Goal: Information Seeking & Learning: Learn about a topic

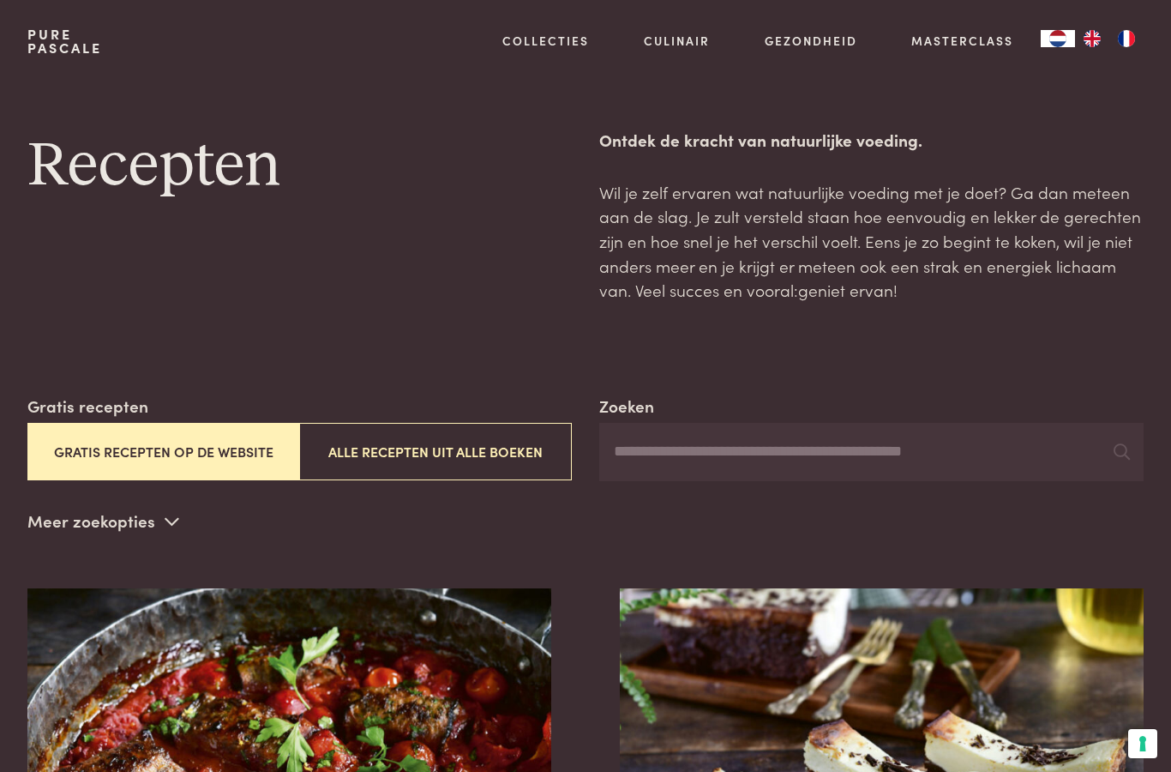
click at [249, 452] on button "Gratis recepten op de website" at bounding box center [163, 451] width 273 height 57
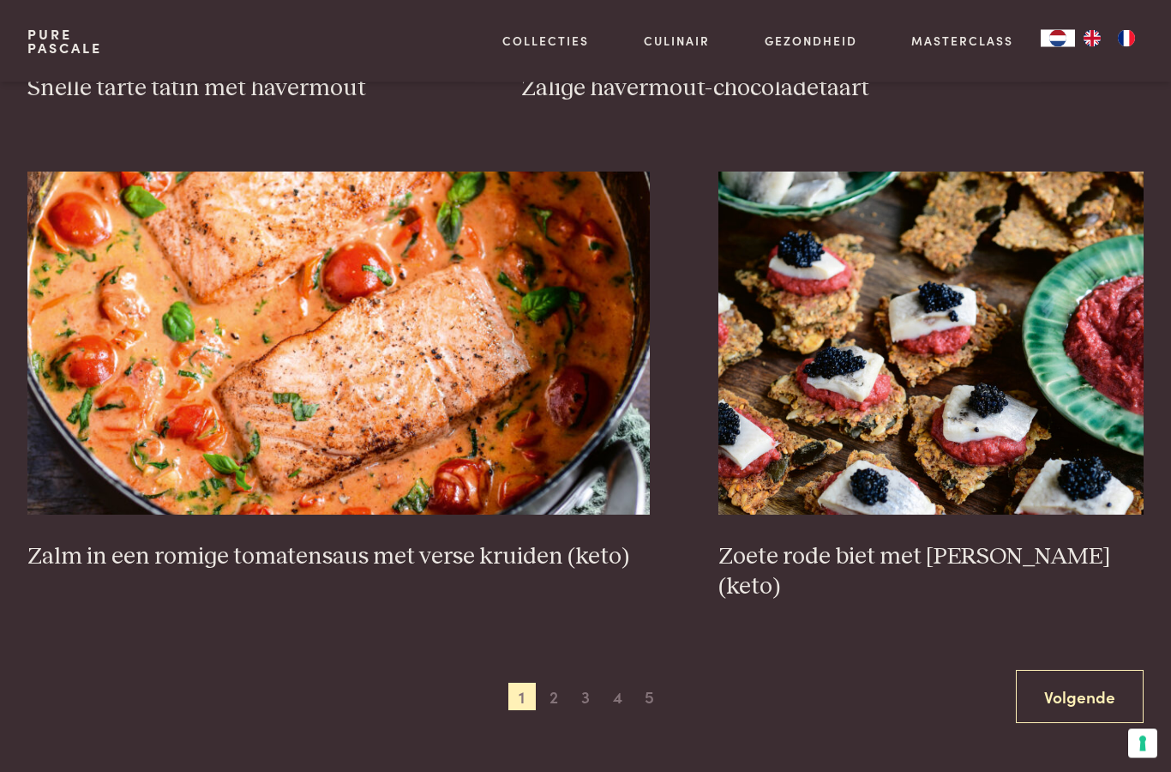
scroll to position [2793, 0]
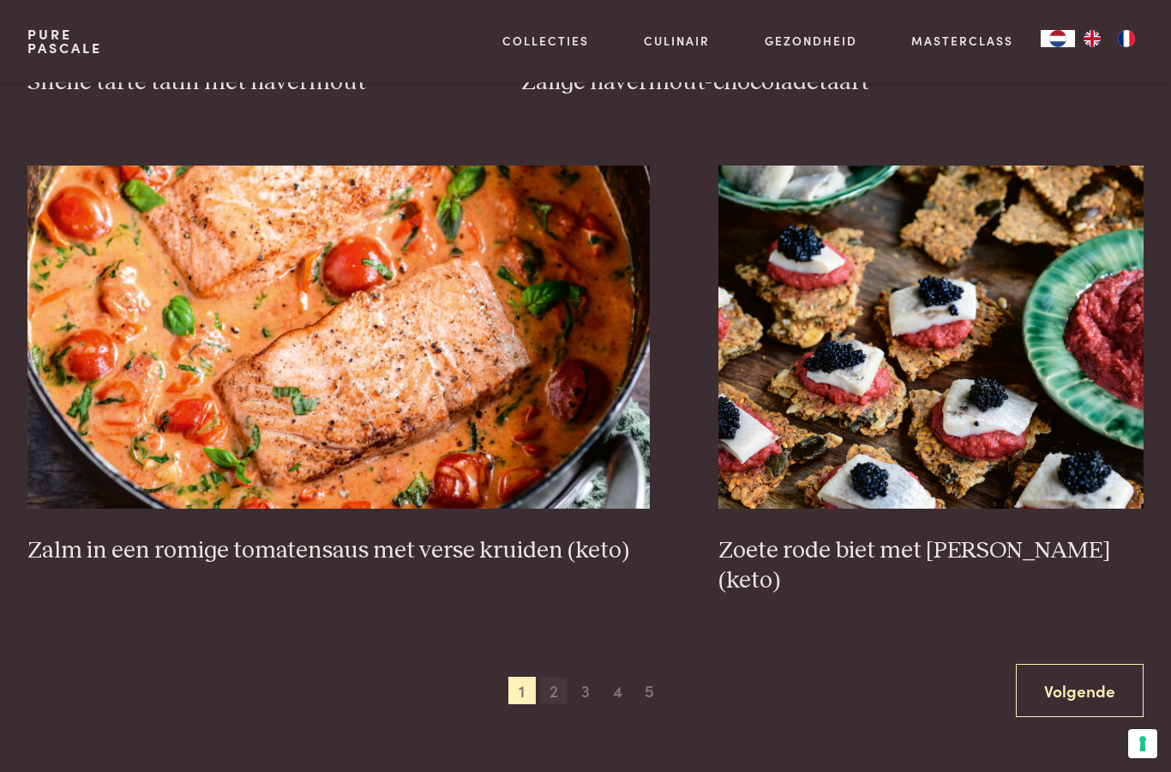
click at [556, 676] on span "2" at bounding box center [553, 689] width 27 height 27
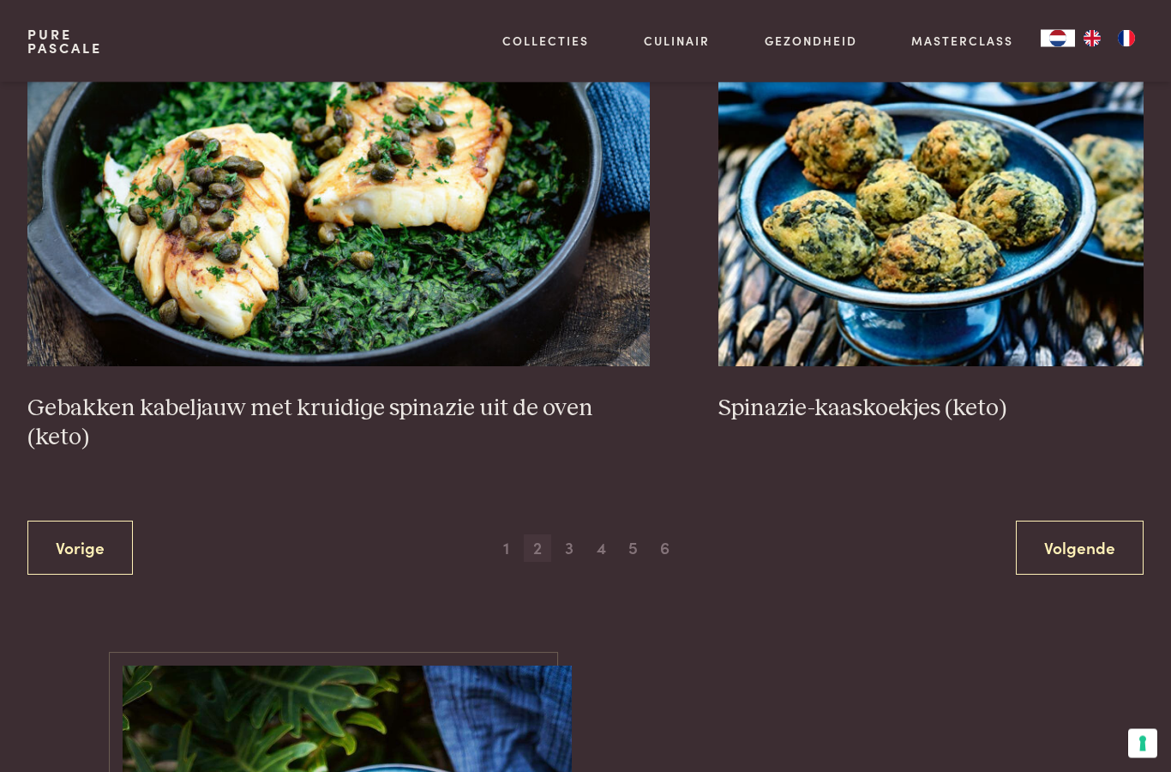
scroll to position [2966, 0]
click at [570, 534] on span "3" at bounding box center [569, 547] width 27 height 27
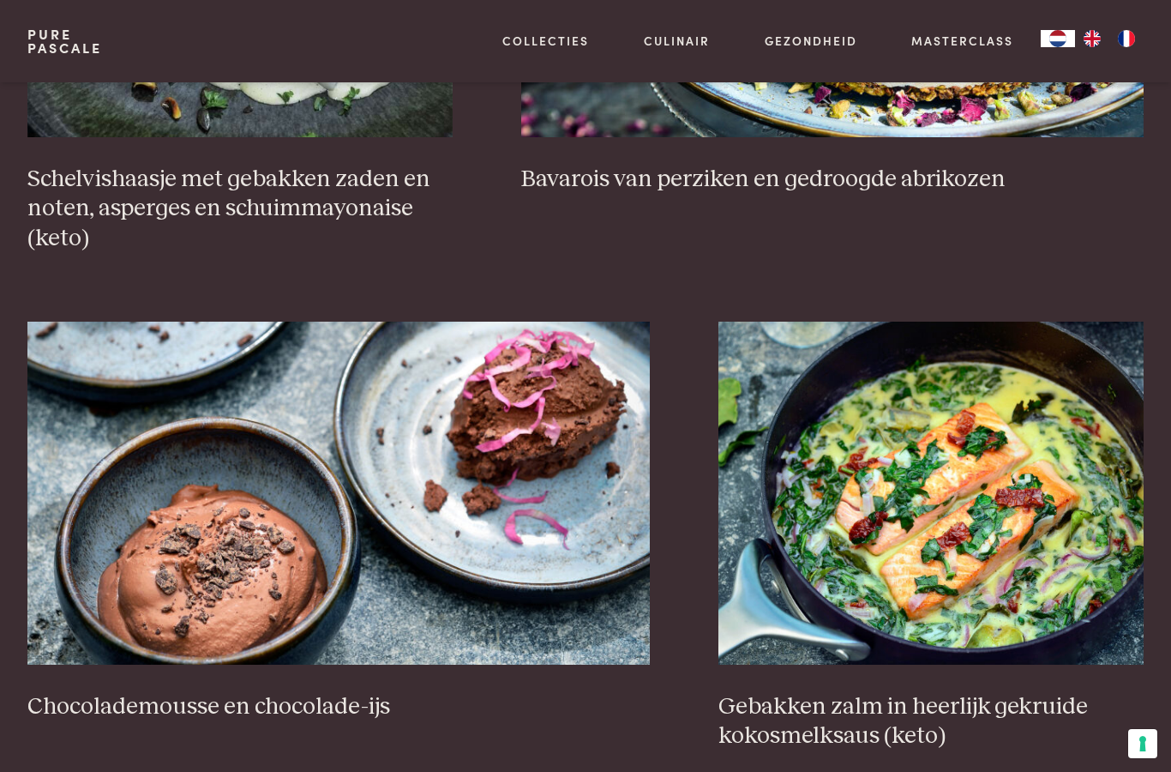
scroll to position [1298, 0]
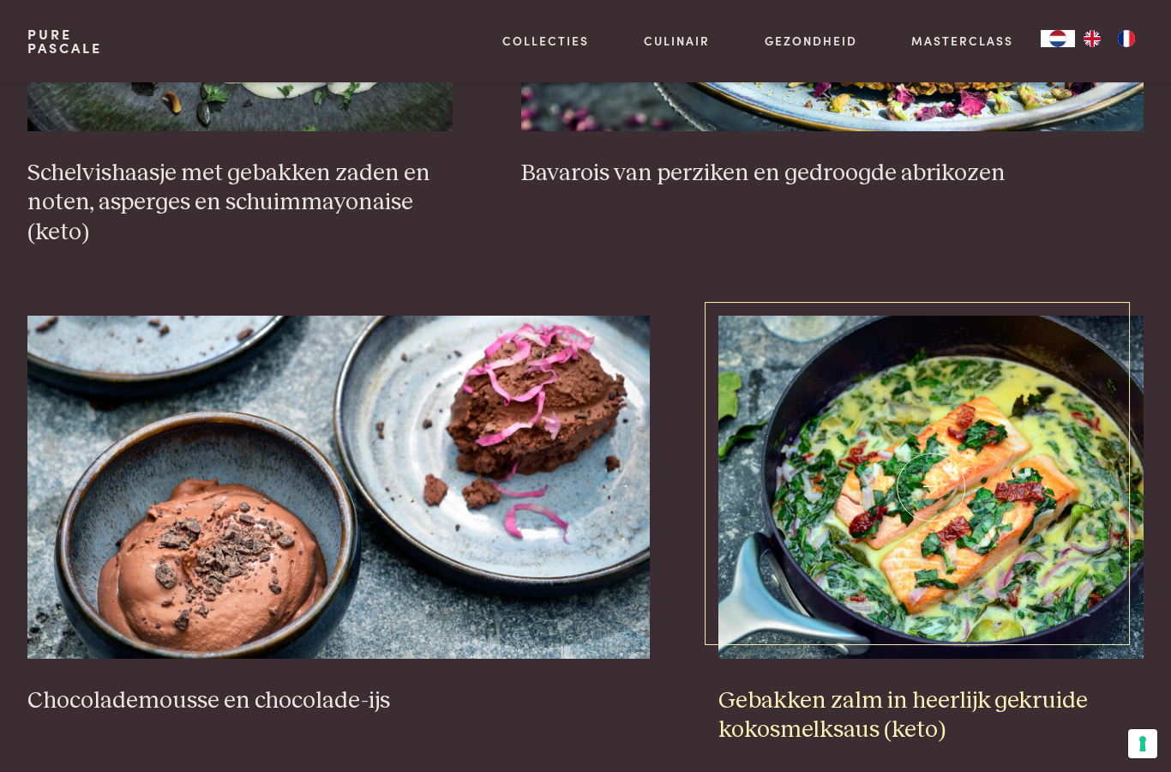
click at [923, 541] on img at bounding box center [930, 486] width 425 height 343
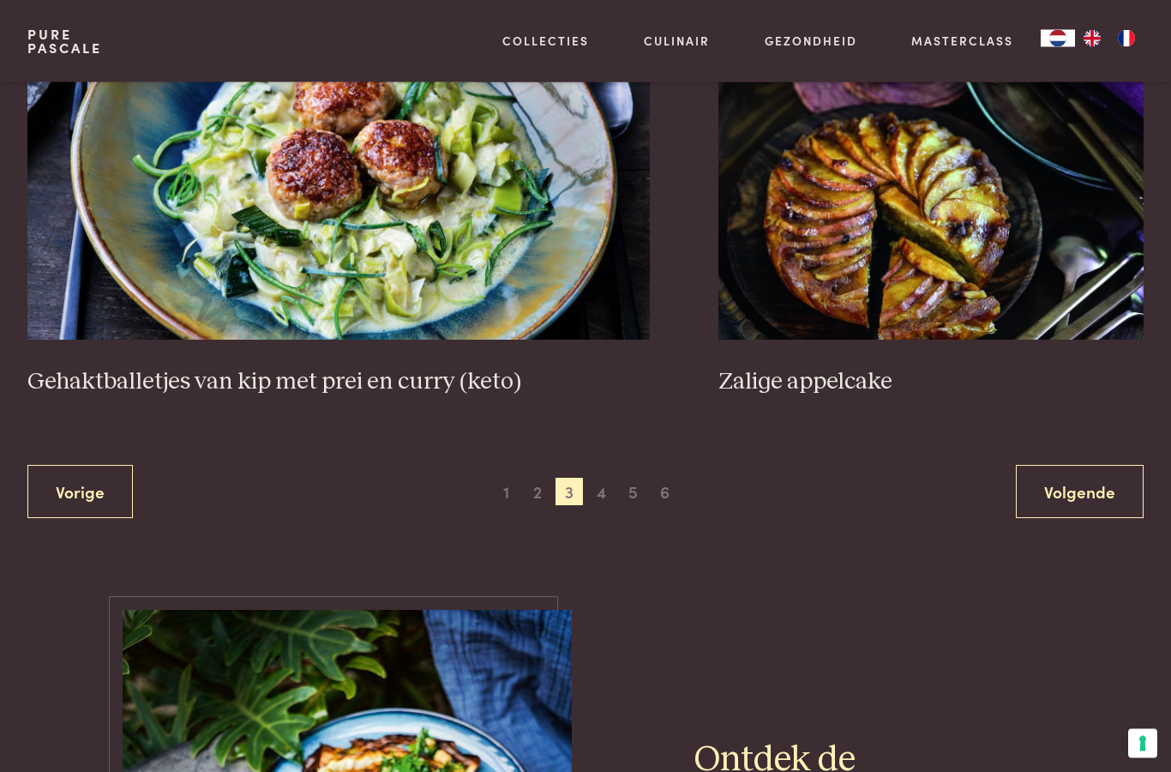
scroll to position [3064, 0]
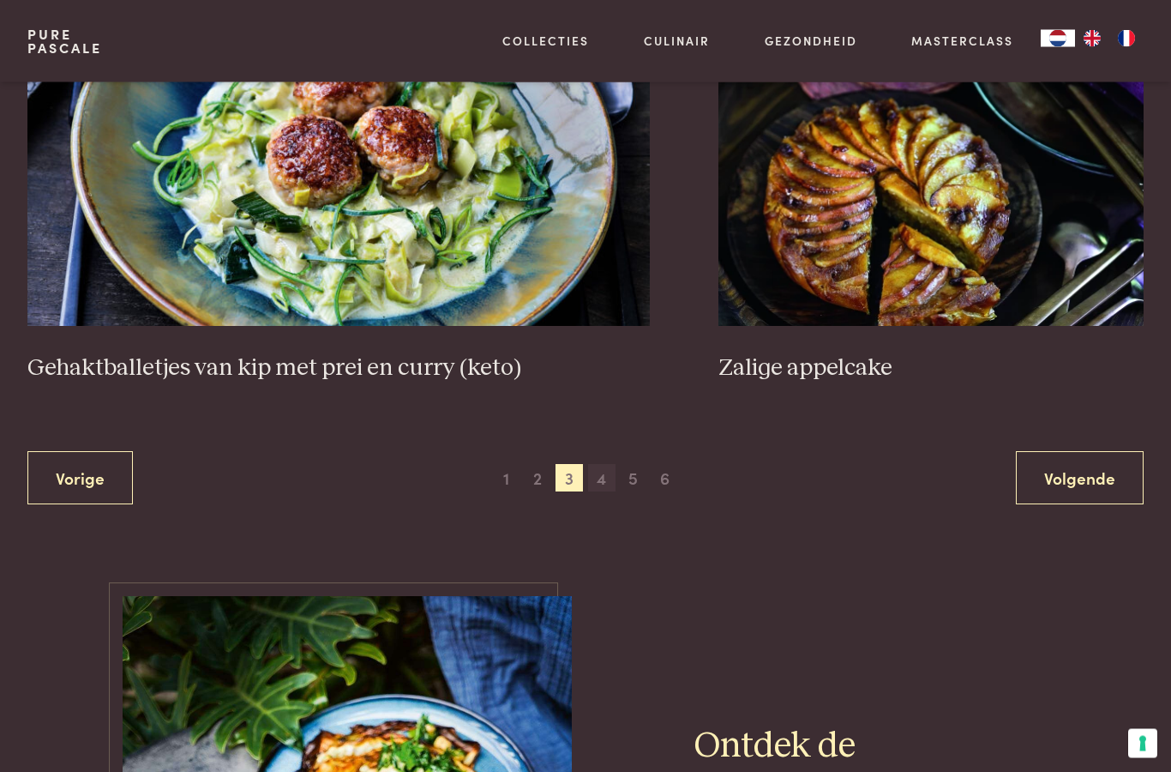
click at [599, 465] on span "4" at bounding box center [601, 478] width 27 height 27
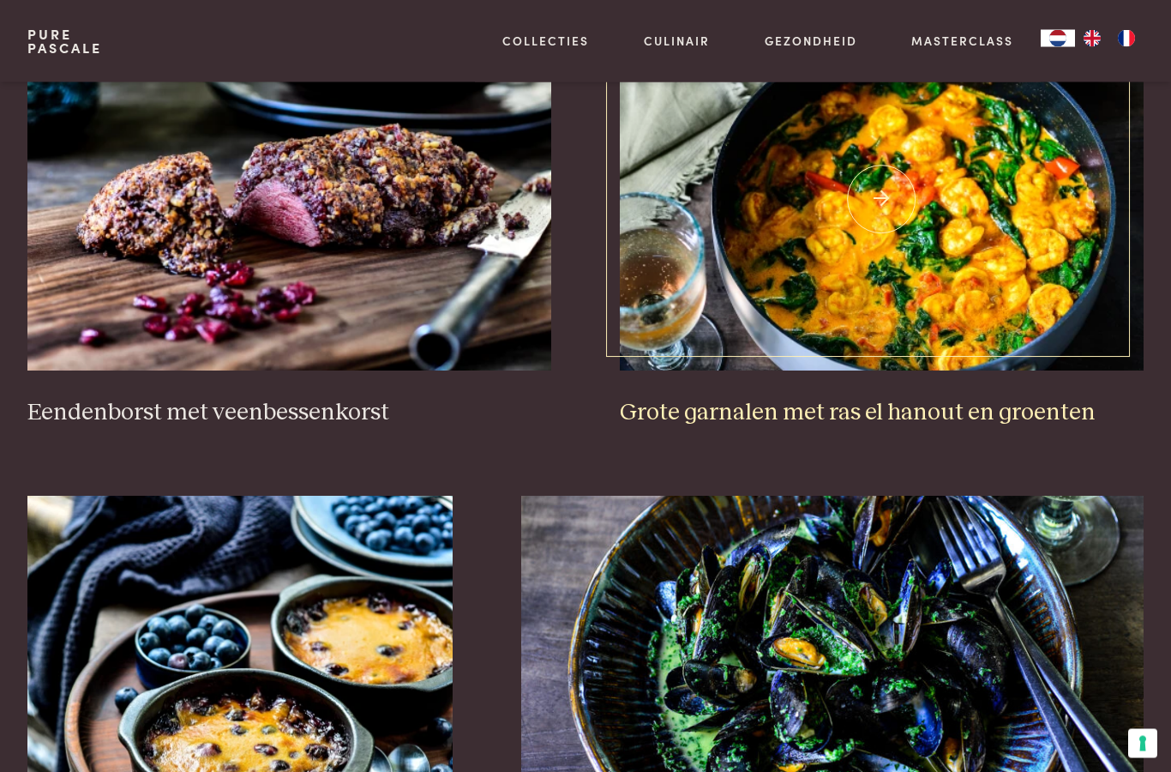
scroll to position [561, 0]
click at [1045, 408] on h3 "Grote garnalen met ras el hanout en groenten" at bounding box center [882, 413] width 524 height 30
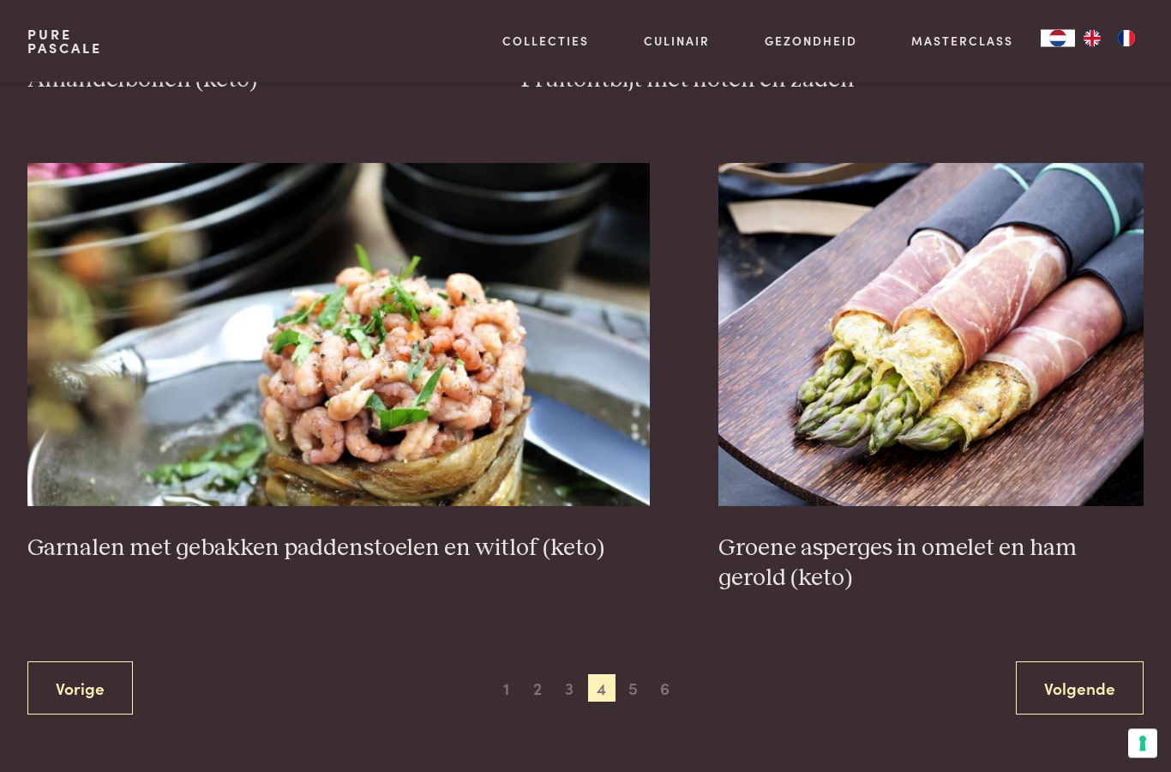
scroll to position [2799, 0]
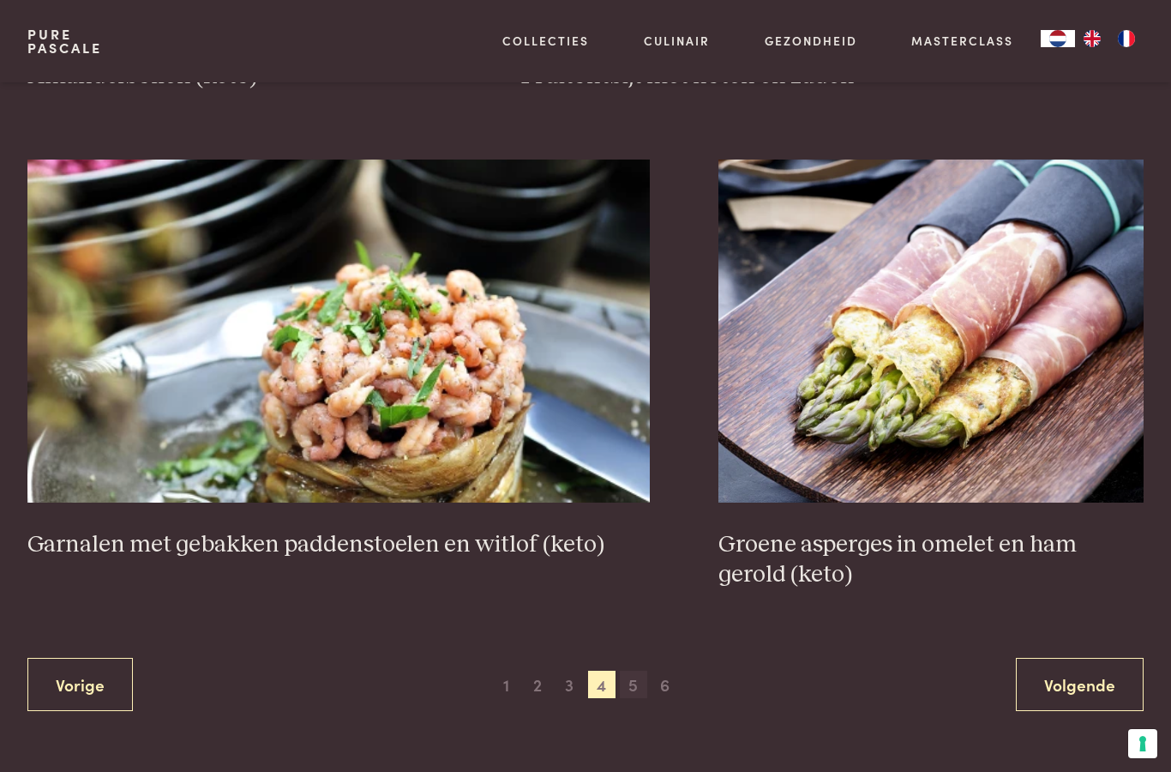
click at [632, 676] on span "5" at bounding box center [633, 683] width 27 height 27
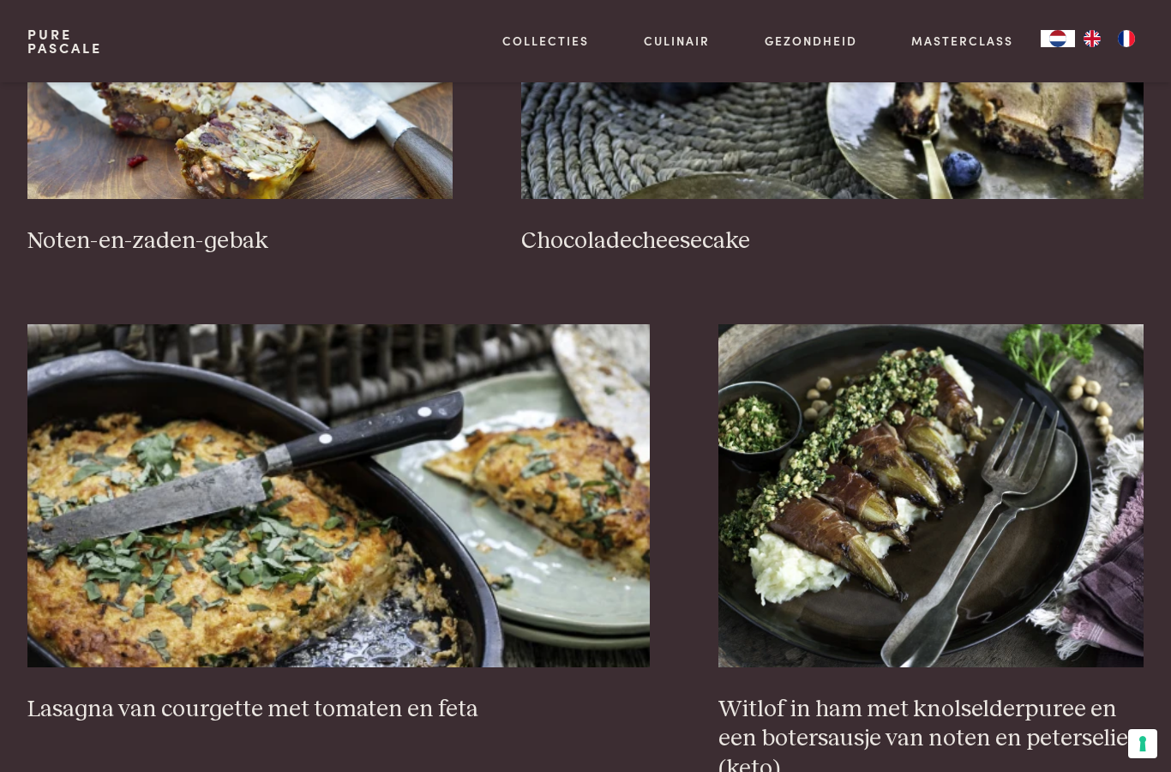
scroll to position [1265, 0]
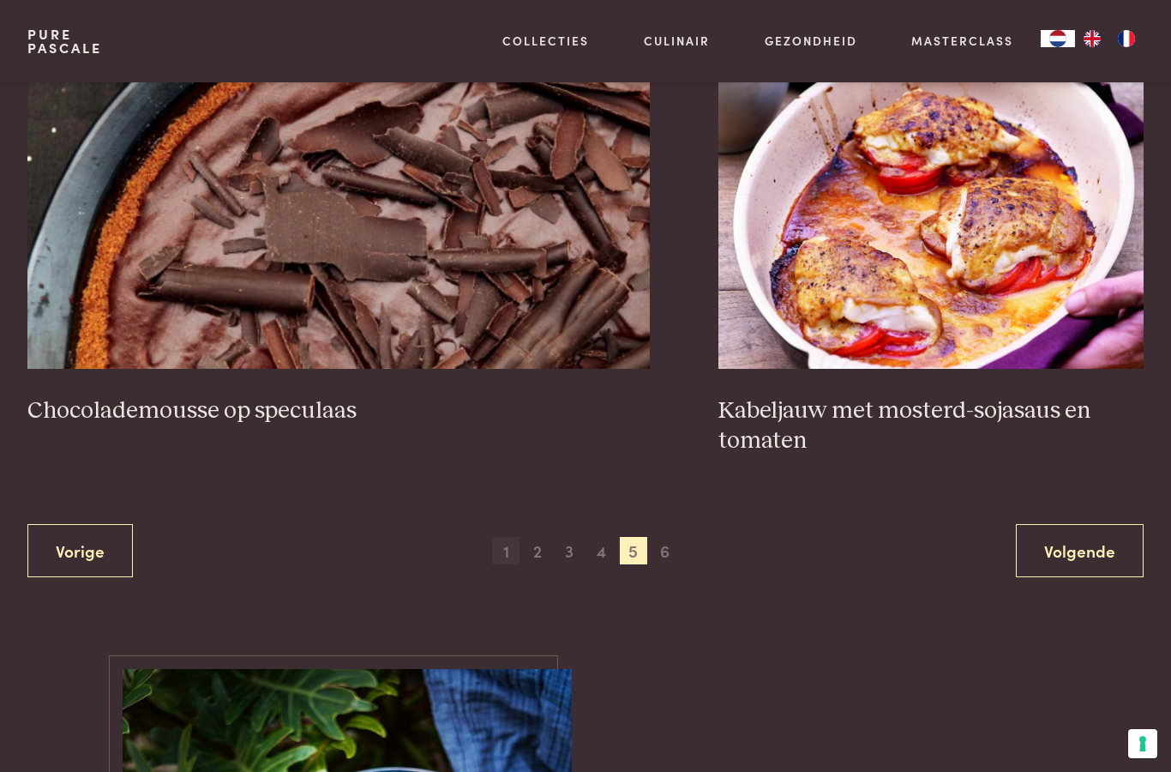
click at [506, 537] on span "1" at bounding box center [505, 550] width 27 height 27
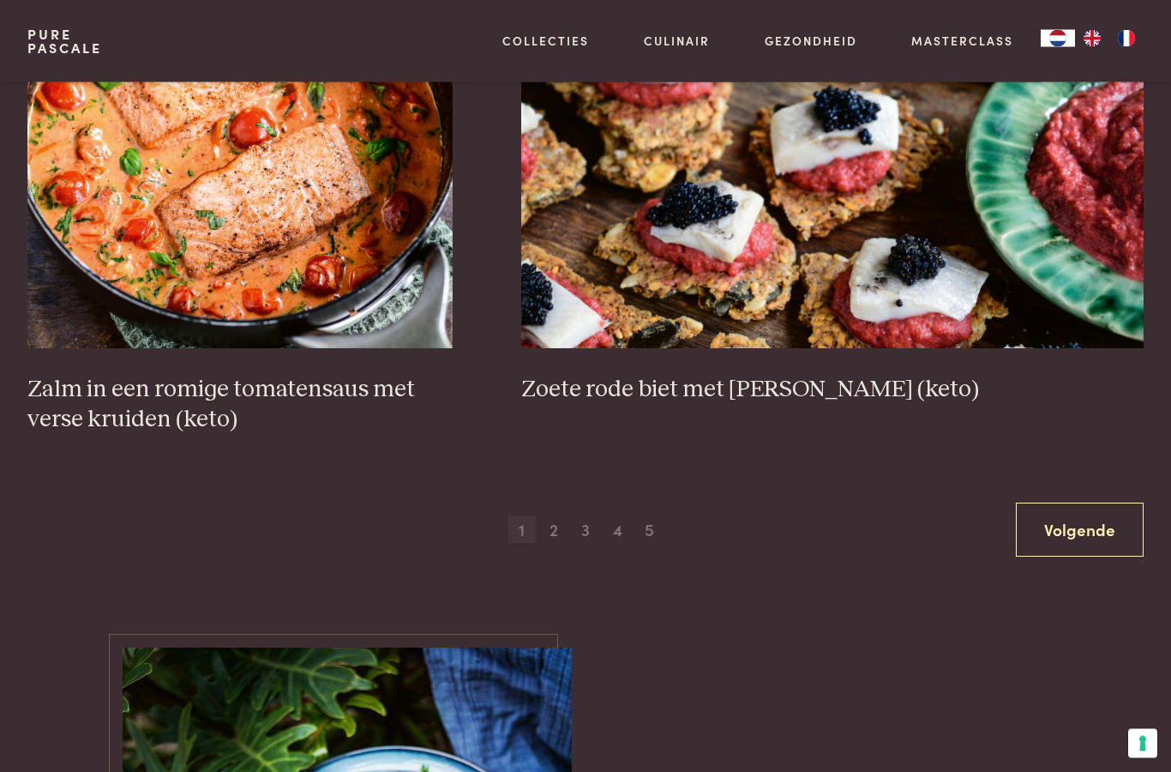
scroll to position [2595, 0]
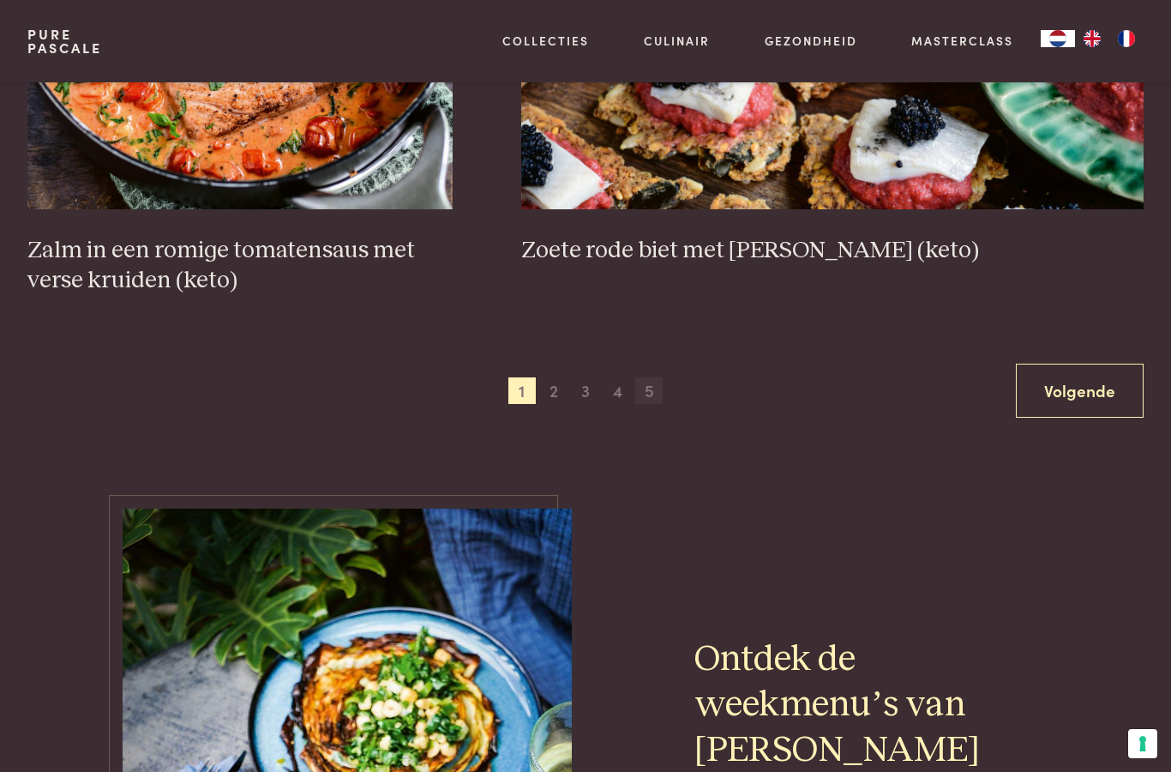
click at [652, 386] on span "5" at bounding box center [648, 390] width 27 height 27
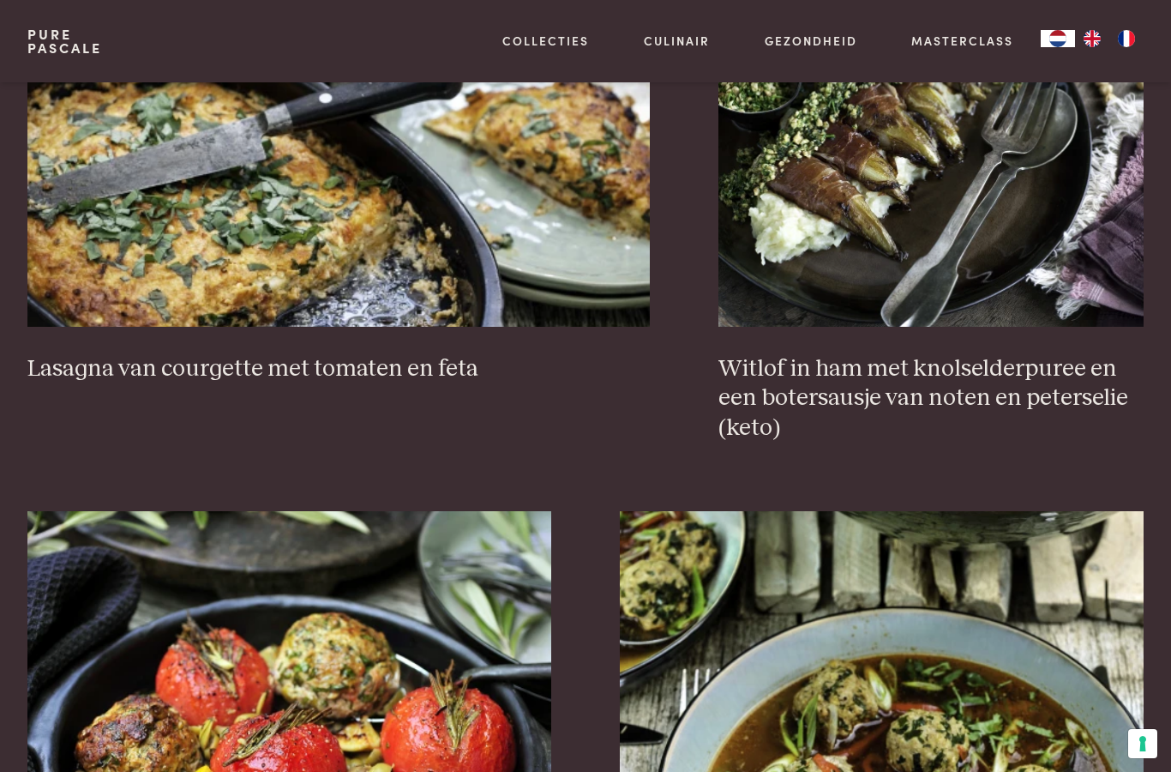
scroll to position [1570, 0]
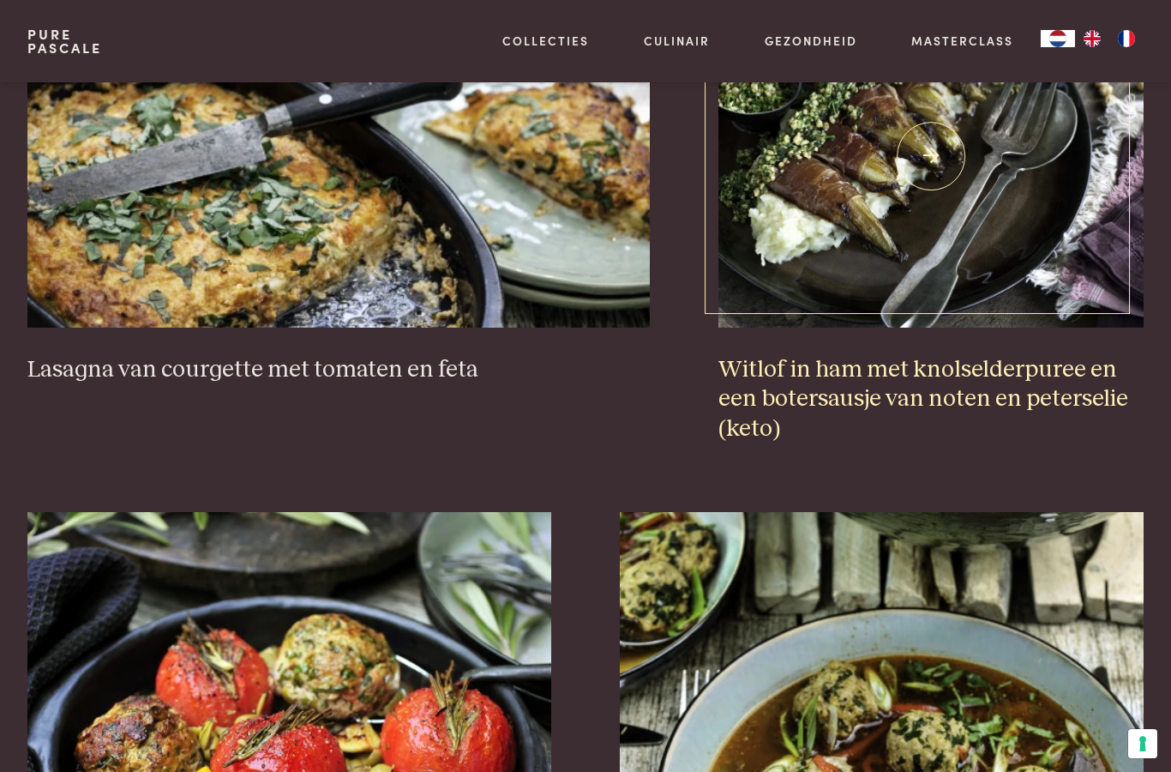
click at [938, 355] on h3 "Witlof in ham met knolselderpuree en een botersausje van noten en peterselie (k…" at bounding box center [930, 399] width 425 height 89
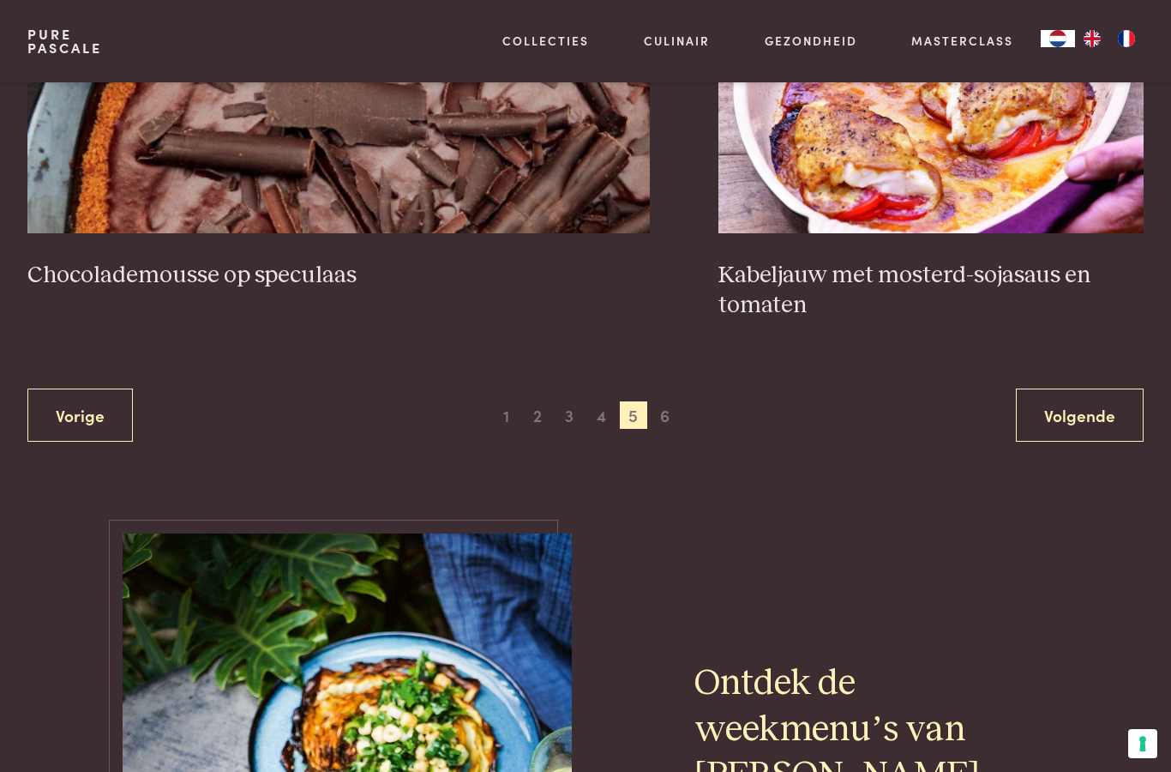
scroll to position [3135, 0]
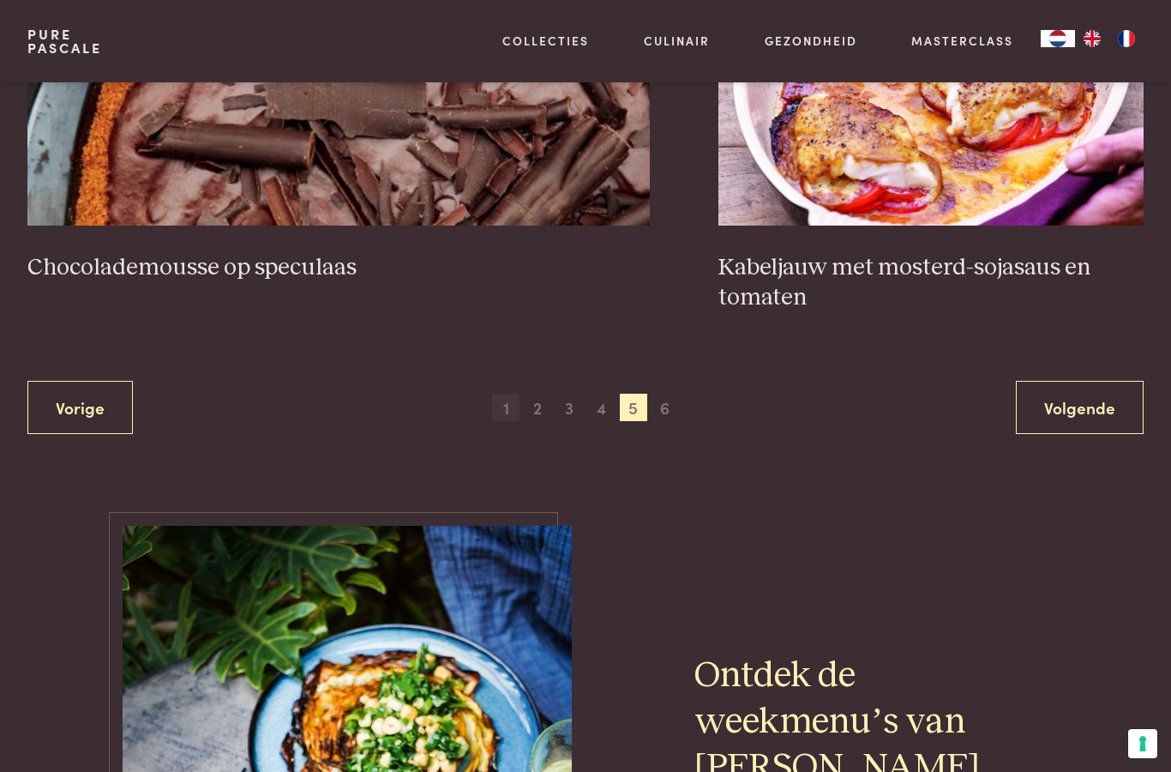
click at [503, 394] on span "1" at bounding box center [505, 407] width 27 height 27
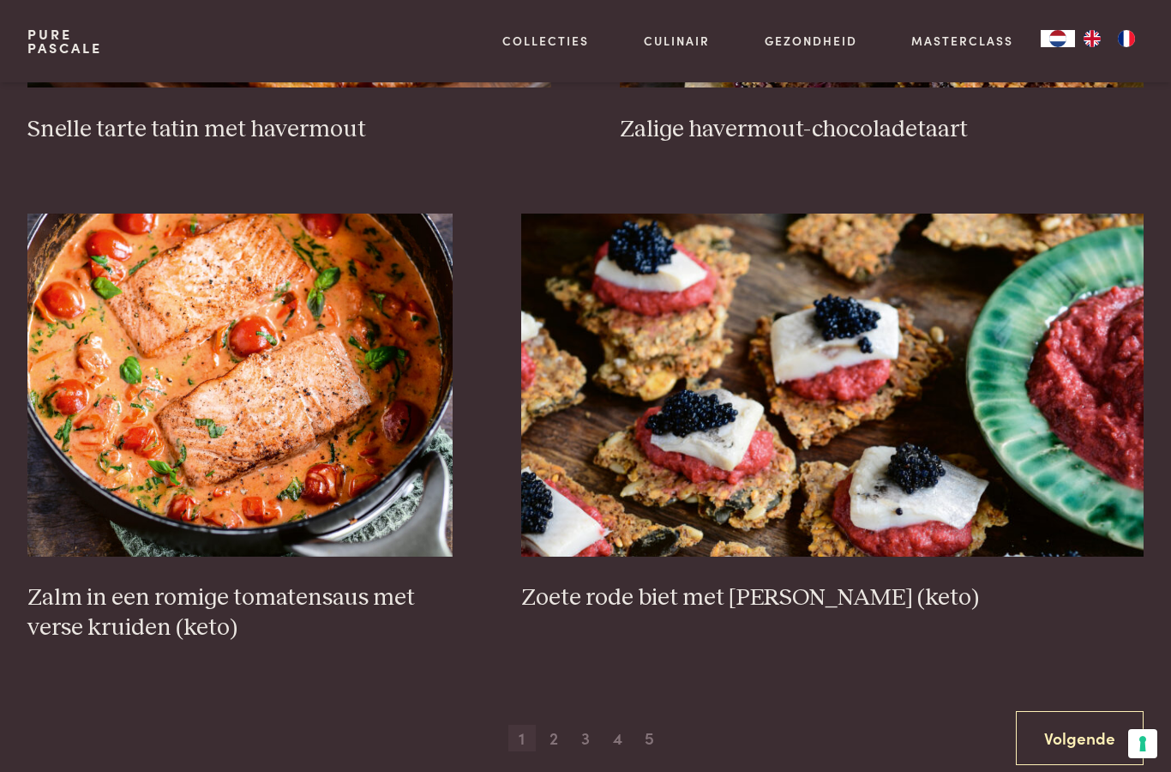
scroll to position [2249, 0]
click at [556, 728] on span "2" at bounding box center [553, 737] width 27 height 27
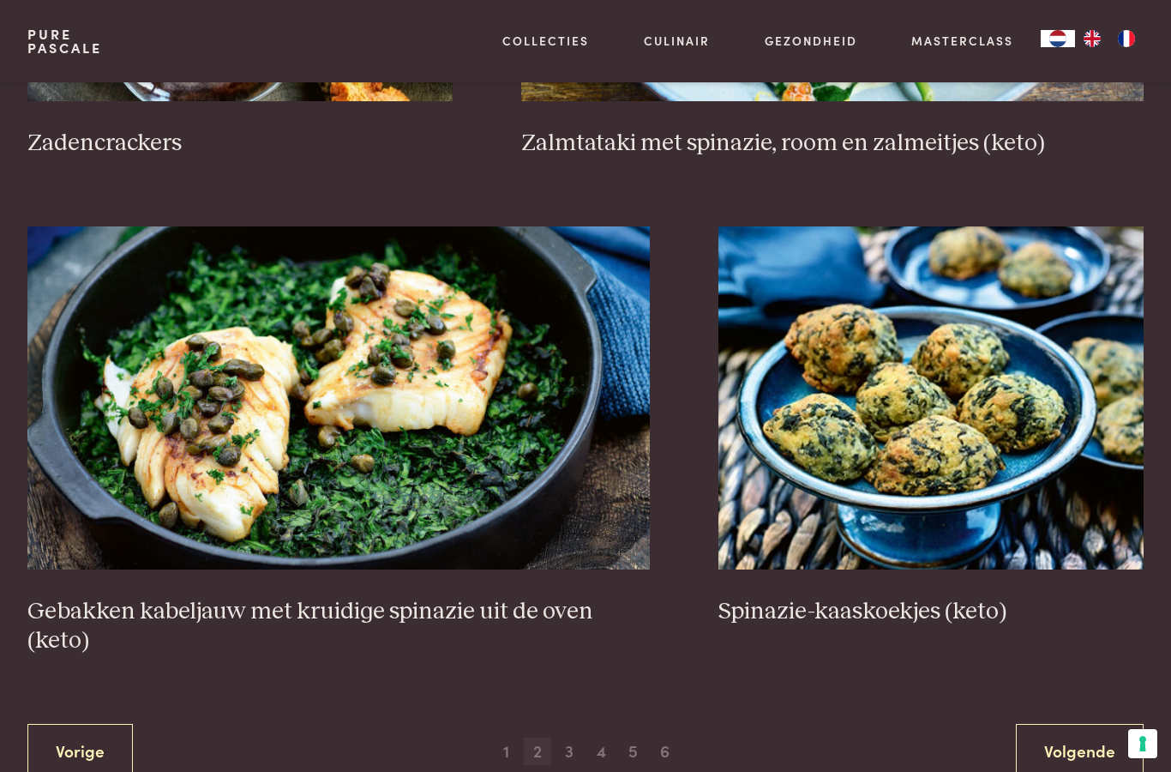
scroll to position [2777, 0]
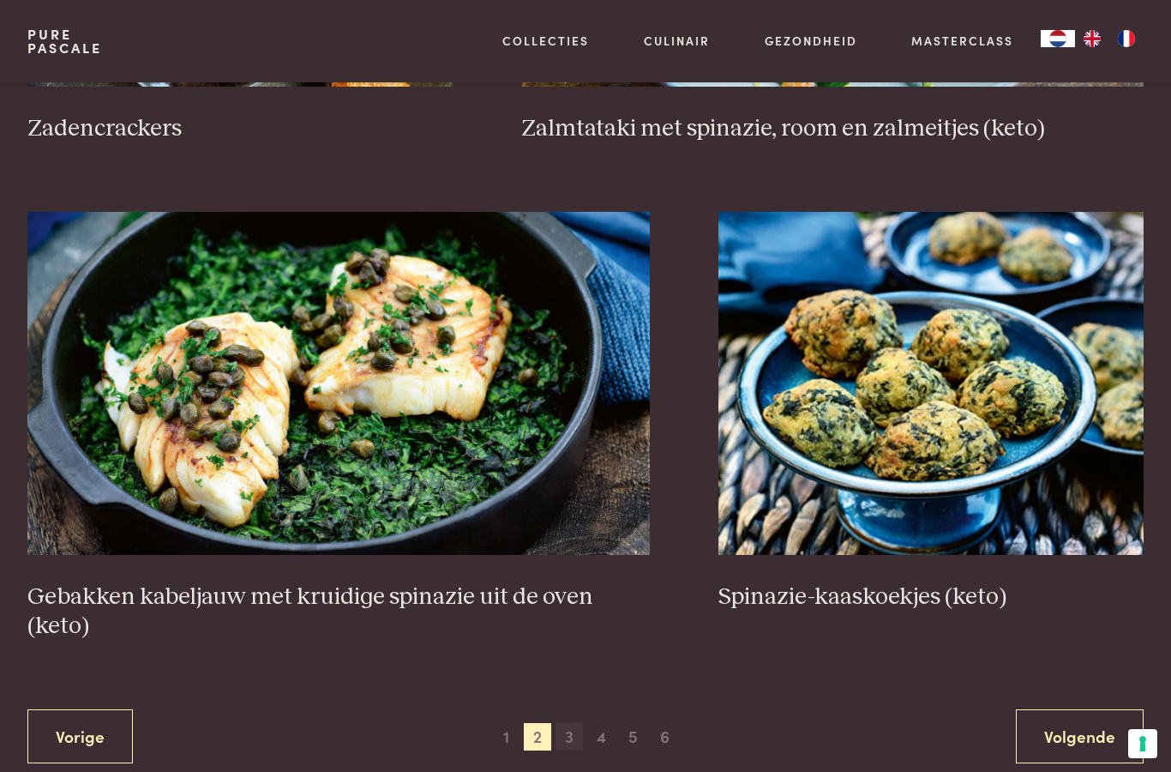
click at [567, 730] on span "3" at bounding box center [569, 736] width 27 height 27
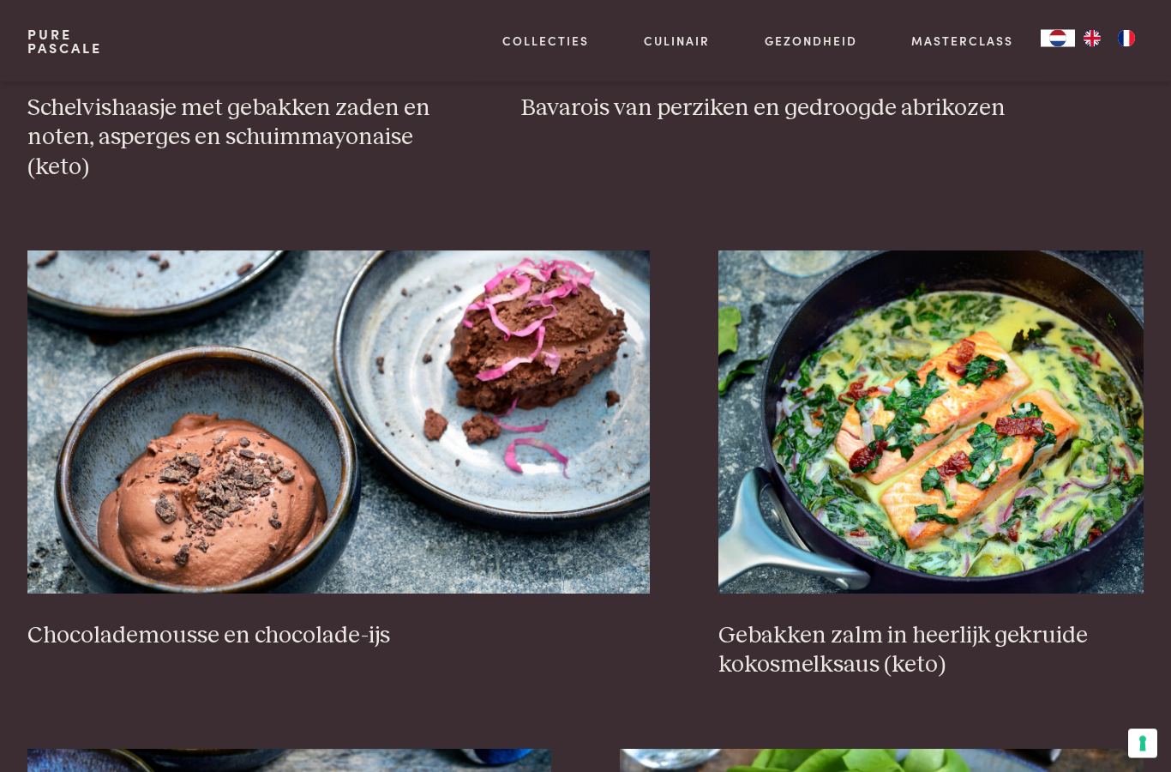
scroll to position [1363, 0]
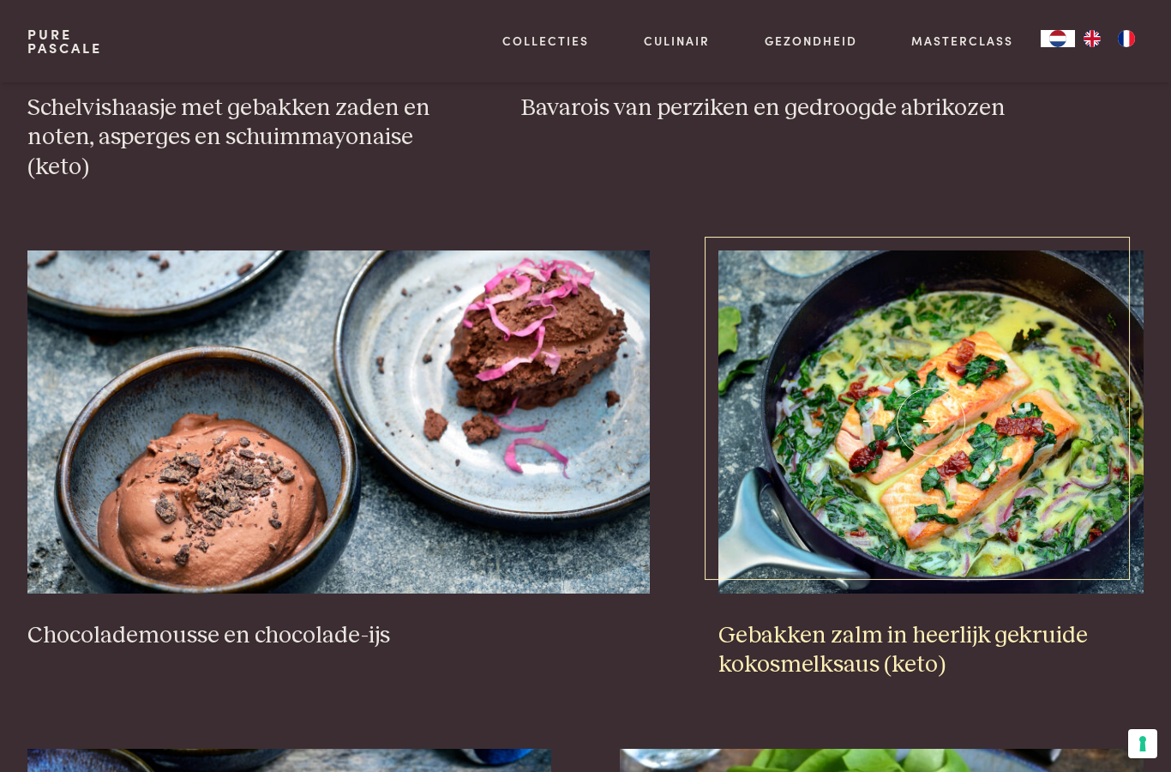
click at [1000, 495] on img at bounding box center [930, 421] width 425 height 343
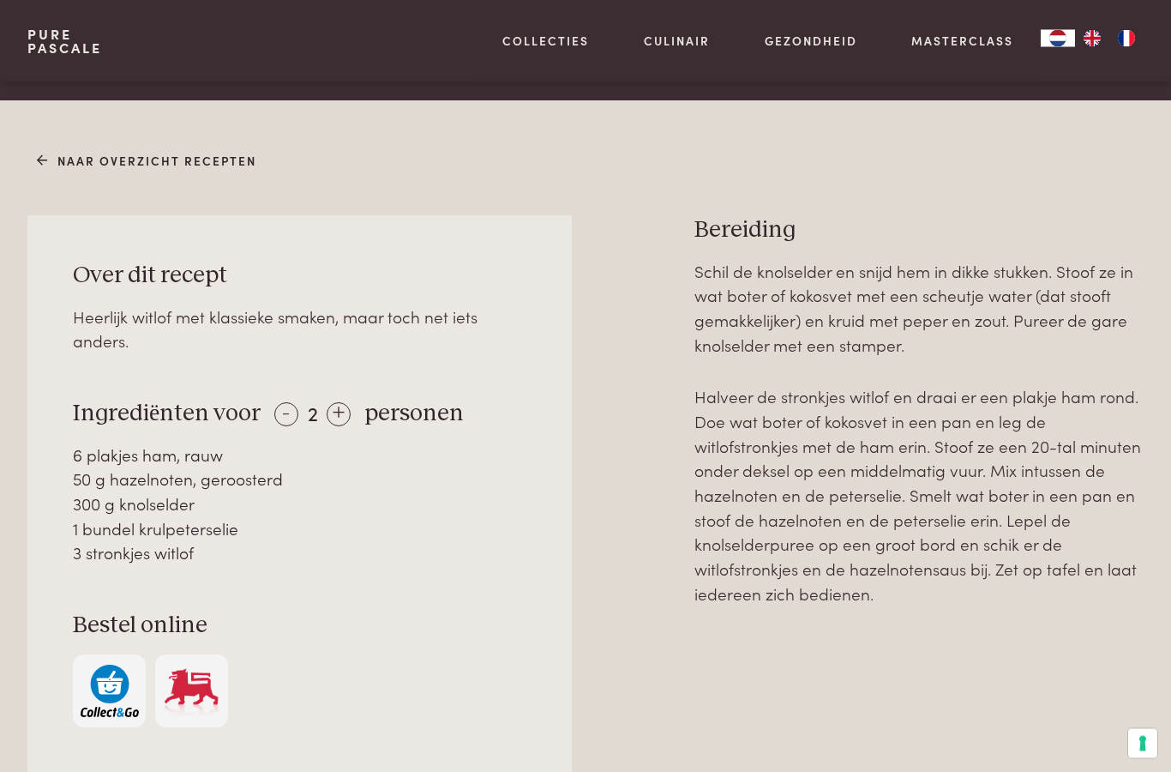
scroll to position [634, 0]
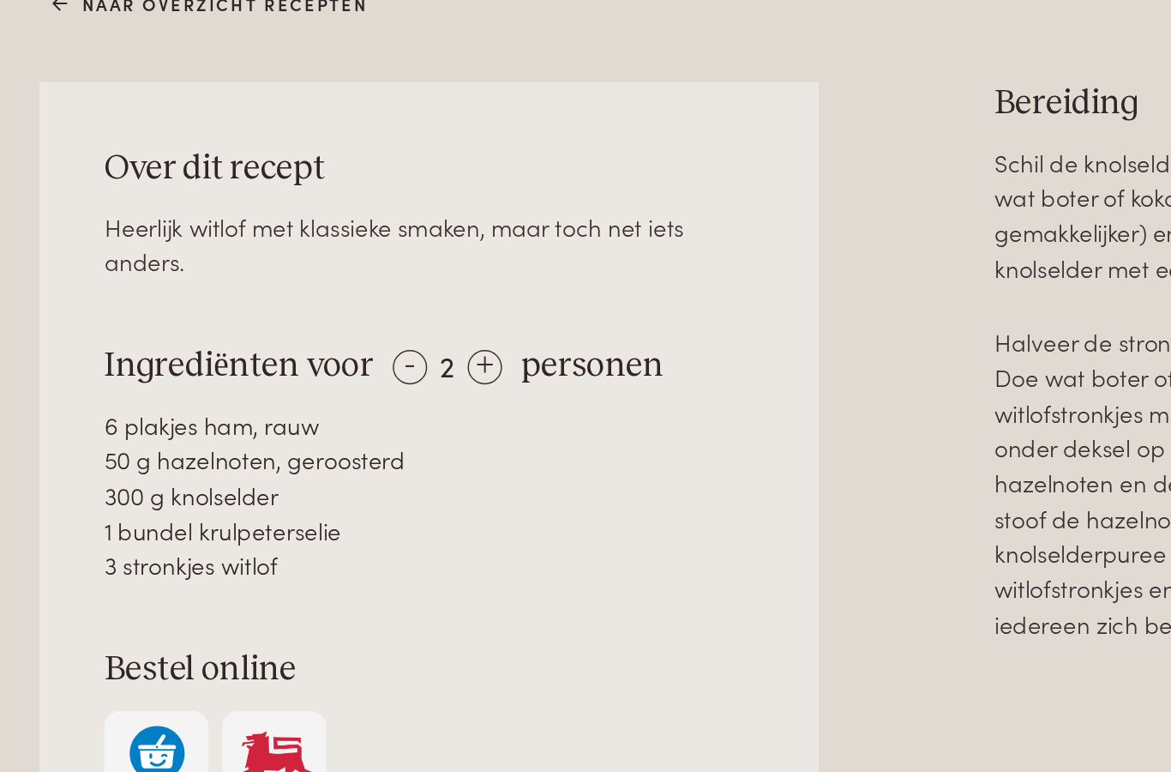
click at [519, 573] on div "Bestel online" at bounding box center [300, 631] width 454 height 116
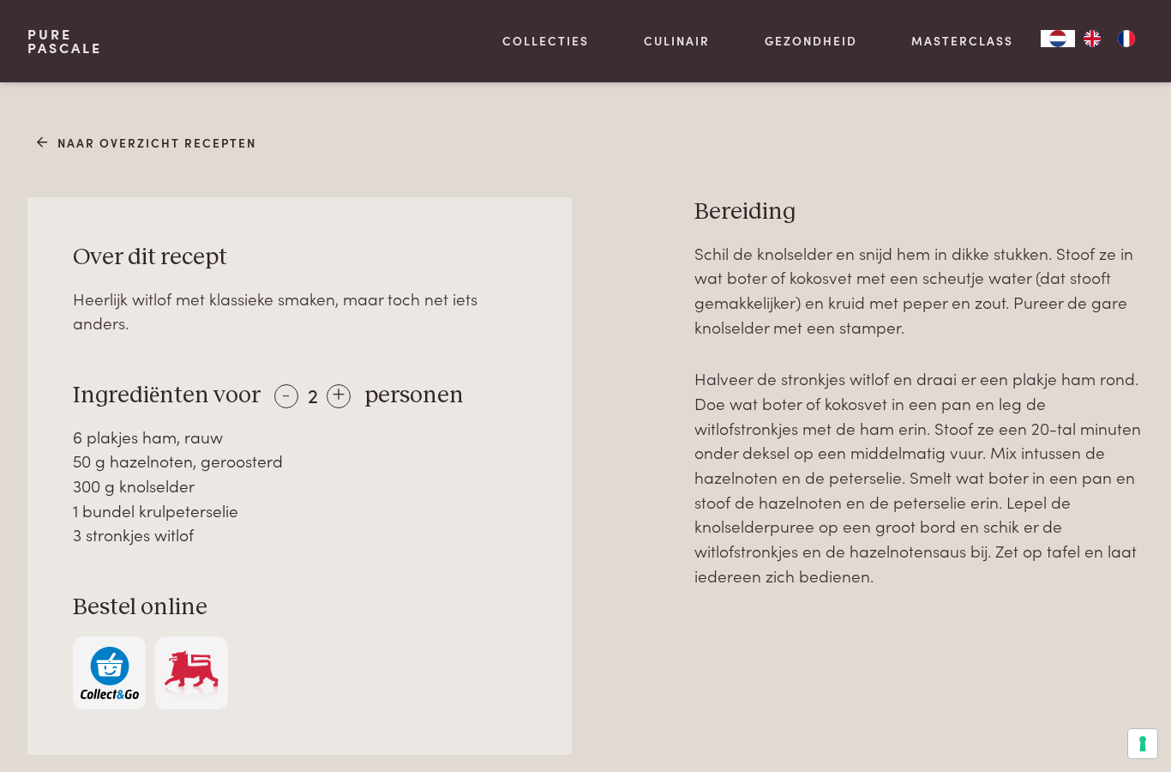
scroll to position [613, 0]
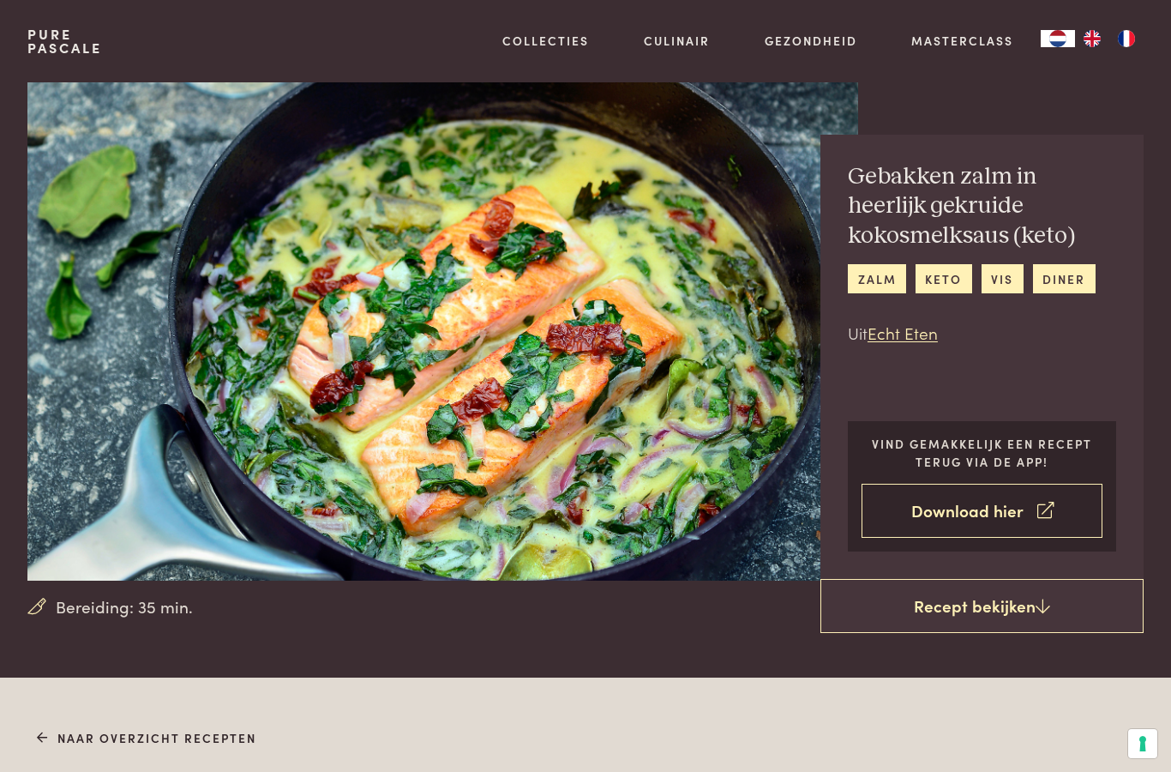
click at [989, 514] on link "Download hier" at bounding box center [982, 511] width 241 height 54
